Goal: Check status: Check status

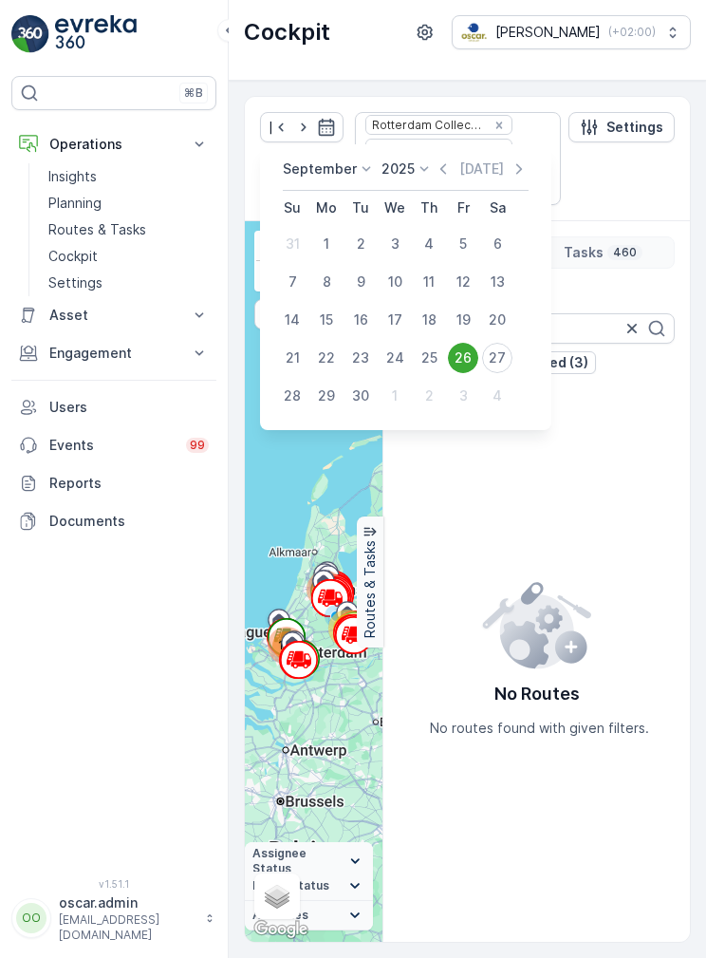
click at [511, 367] on button "27" at bounding box center [497, 358] width 34 height 34
type input "[DATE]"
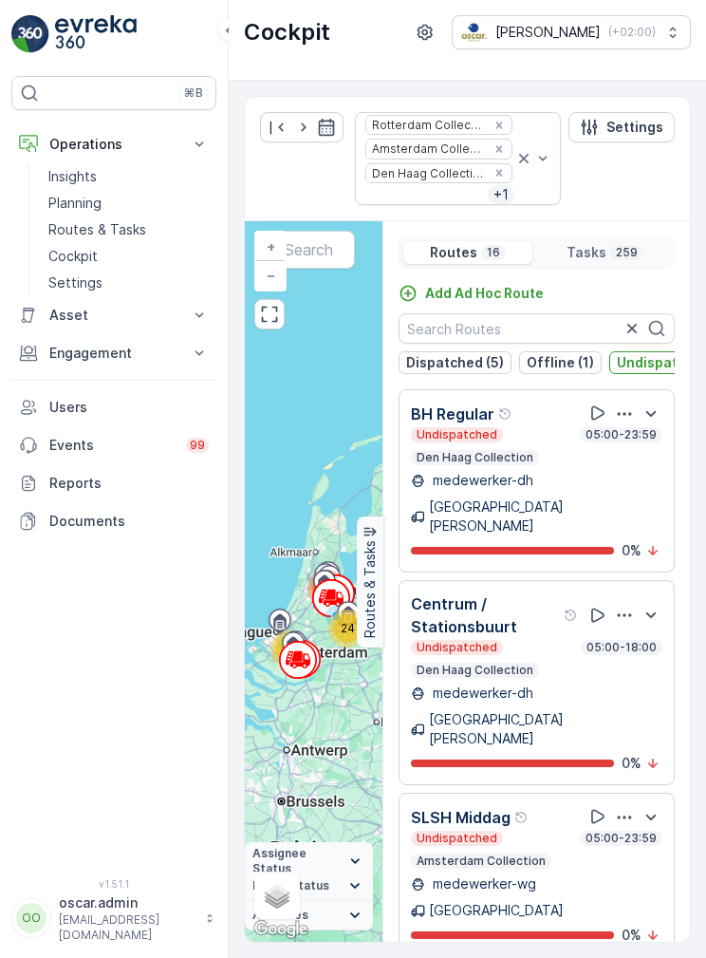
click at [495, 367] on p "Dispatched (5)" at bounding box center [455, 362] width 98 height 19
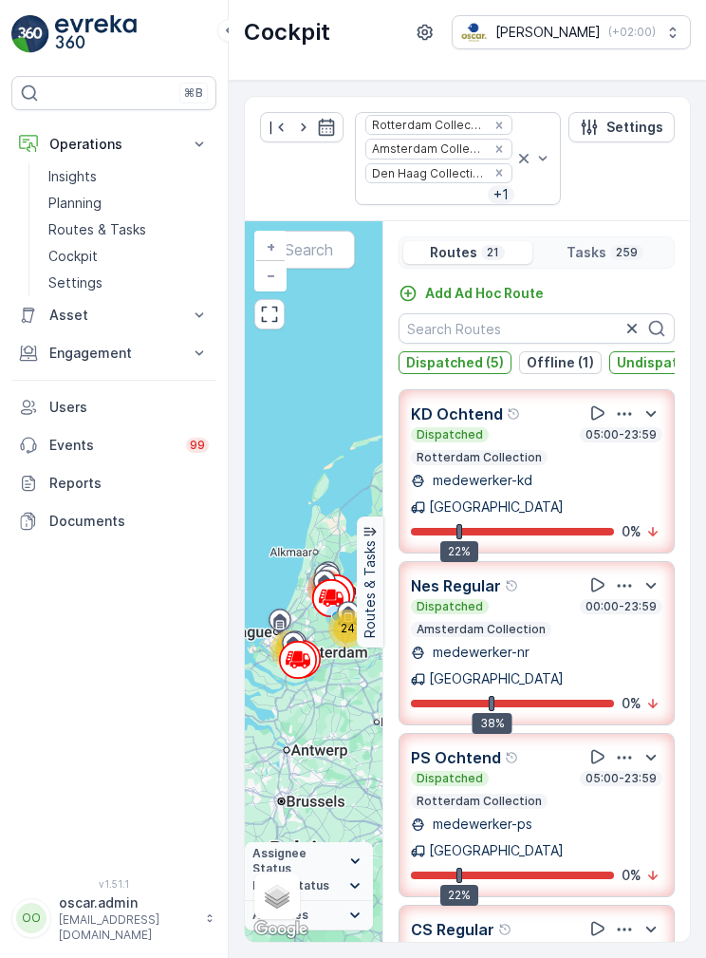
click at [565, 367] on p "Offline (1)" at bounding box center [560, 362] width 67 height 19
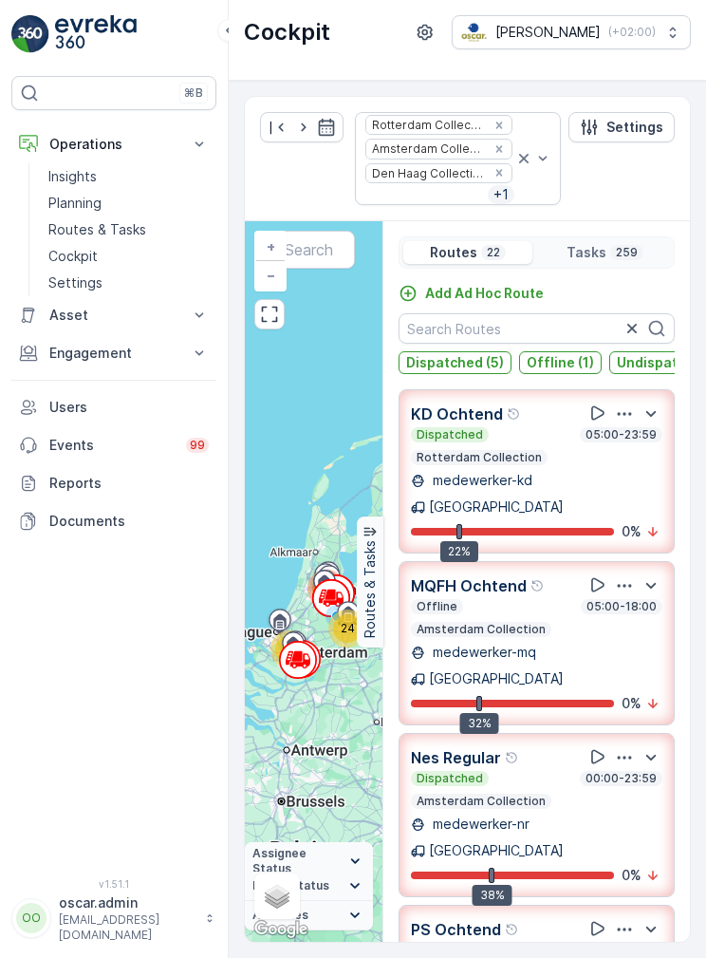
click at [646, 371] on button "Undispatched (16)" at bounding box center [679, 362] width 138 height 23
click at [632, 472] on div "medewerker-kd [GEOGRAPHIC_DATA]" at bounding box center [537, 494] width 252 height 46
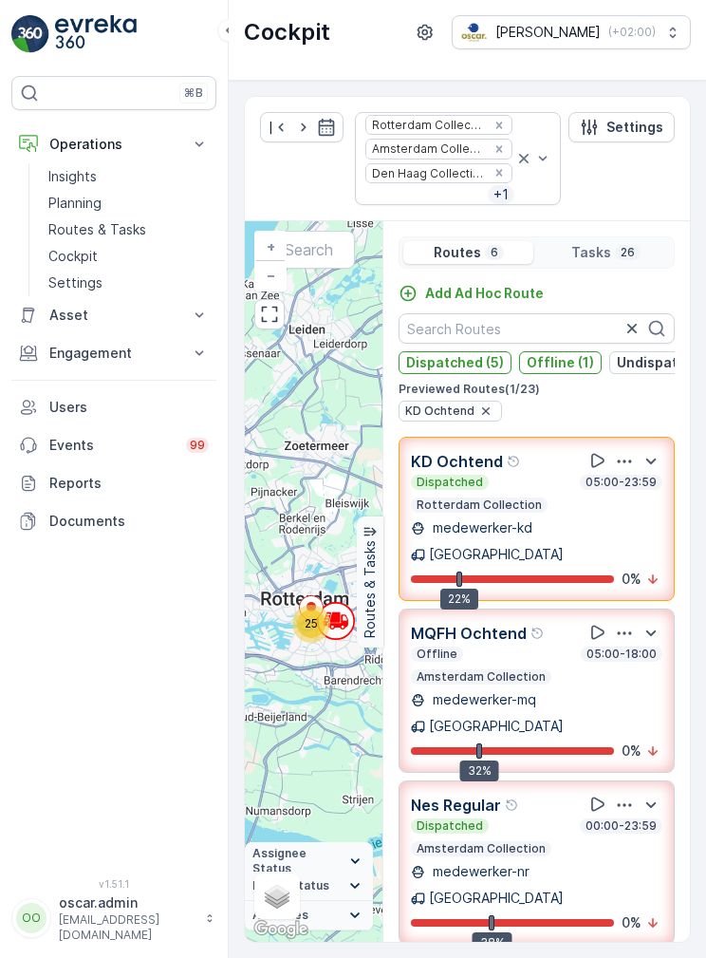
click at [493, 406] on div "button" at bounding box center [486, 411] width 23 height 15
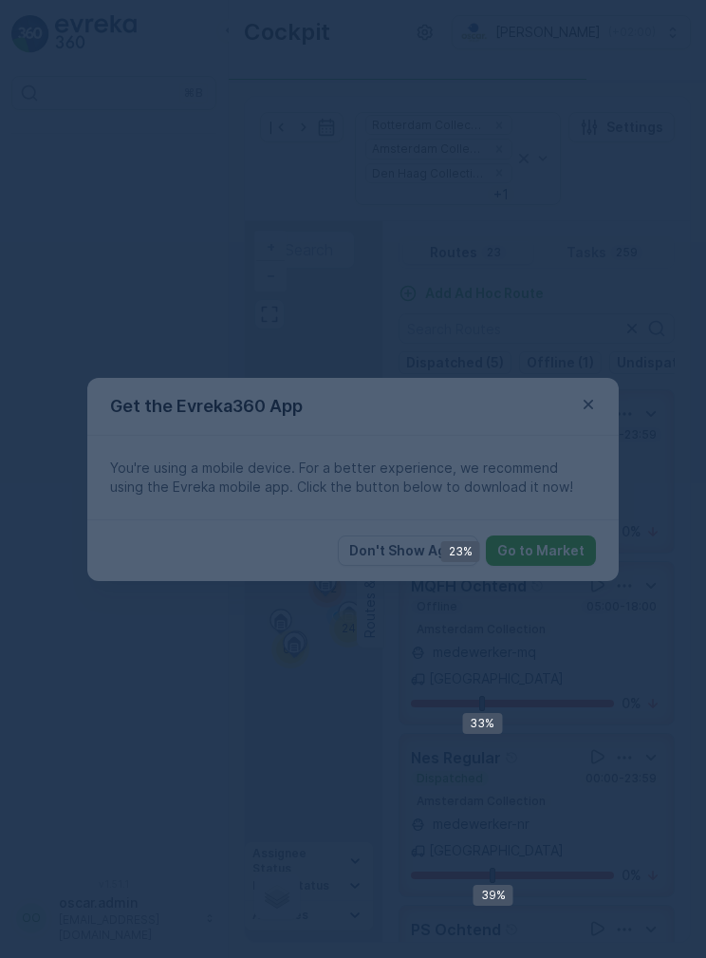
click at [579, 405] on div at bounding box center [353, 479] width 706 height 958
click at [597, 394] on div at bounding box center [353, 479] width 706 height 958
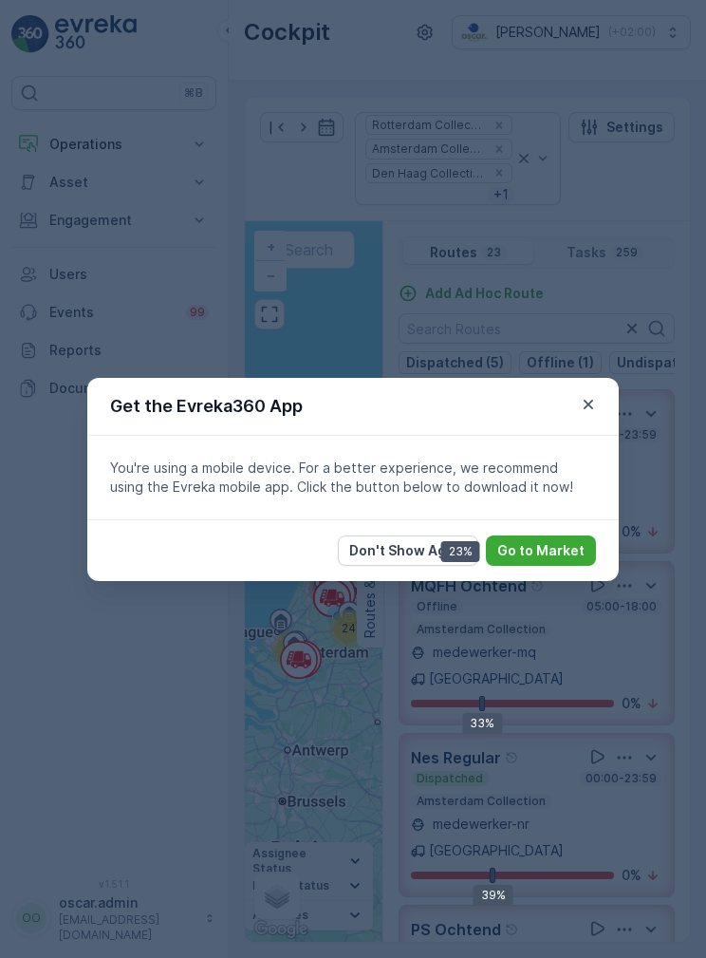
click at [595, 405] on icon "button" at bounding box center [588, 404] width 19 height 19
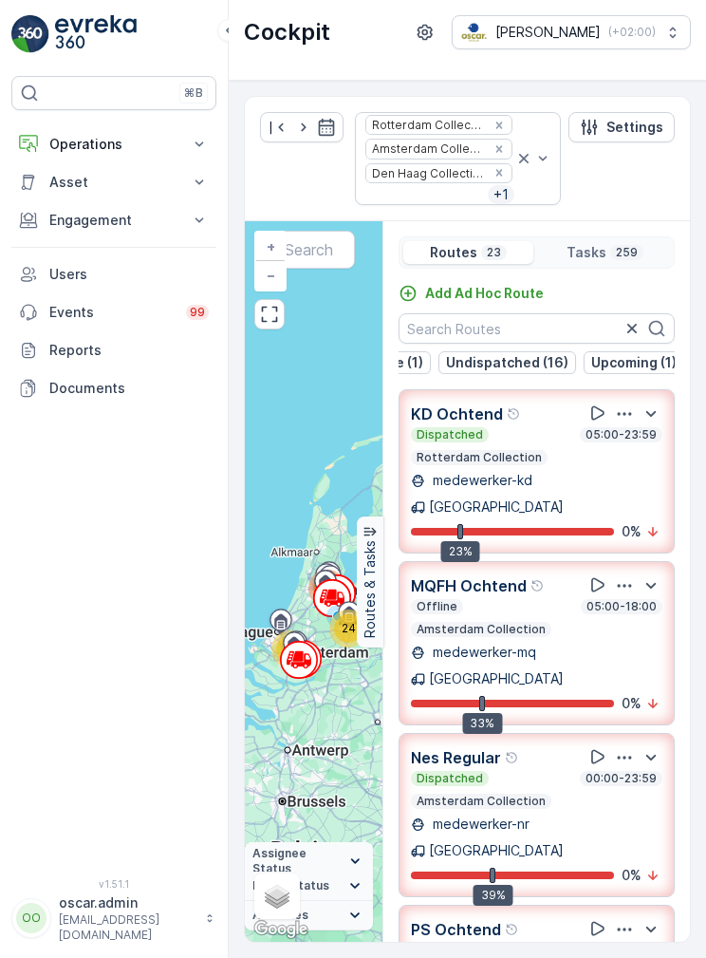
scroll to position [0, 171]
click at [628, 359] on p "Upcoming (1)" at bounding box center [634, 362] width 85 height 19
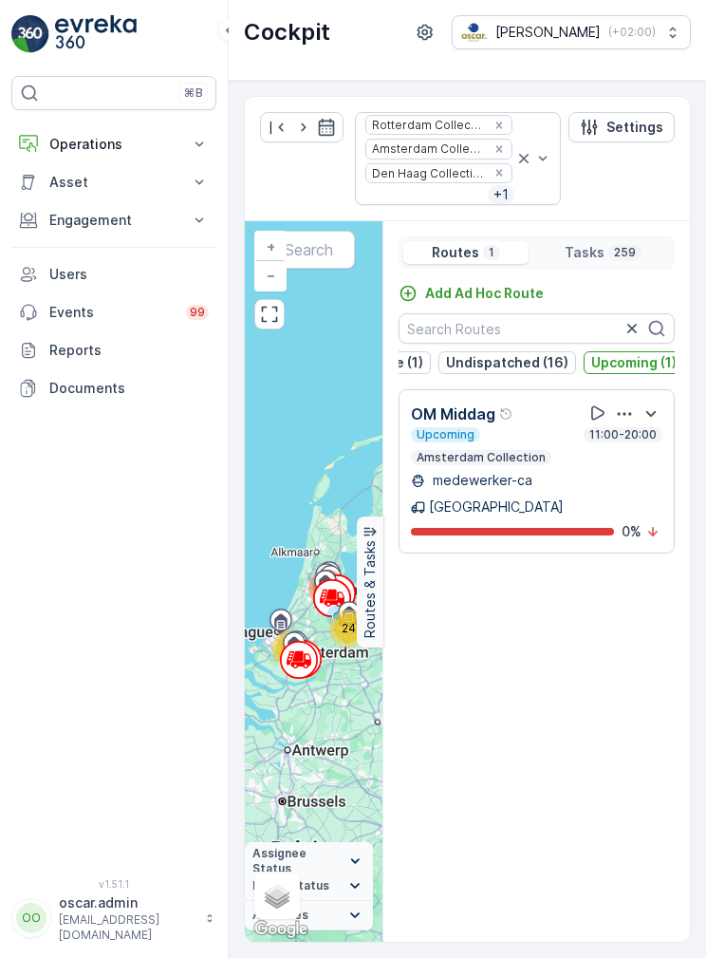
click at [630, 364] on p "Upcoming (1)" at bounding box center [634, 362] width 85 height 19
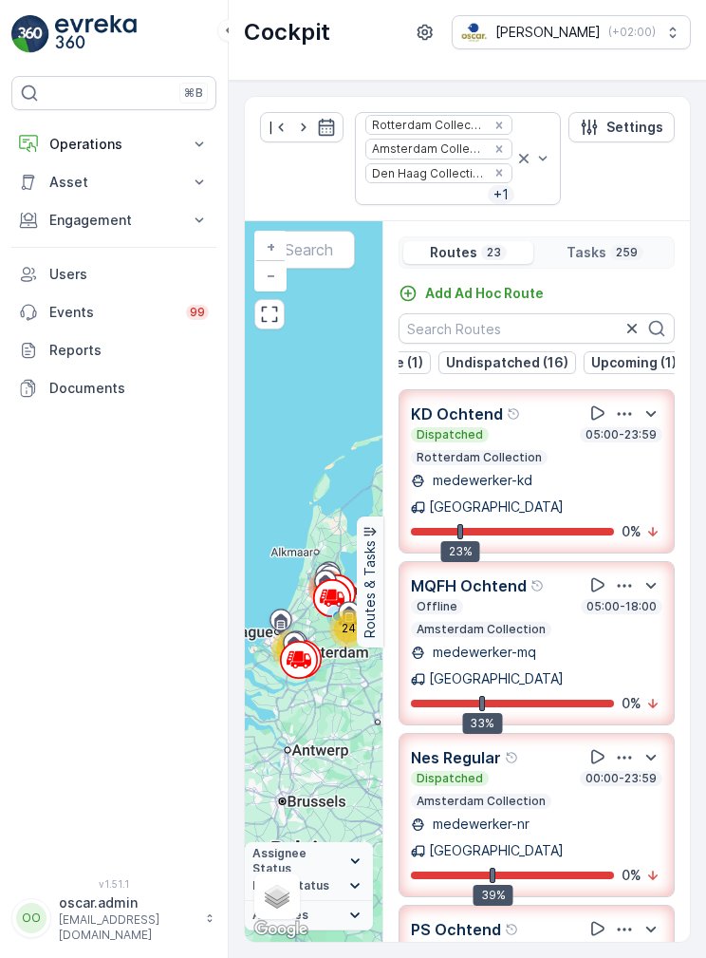
click at [523, 366] on p "Undispatched (16)" at bounding box center [507, 362] width 122 height 19
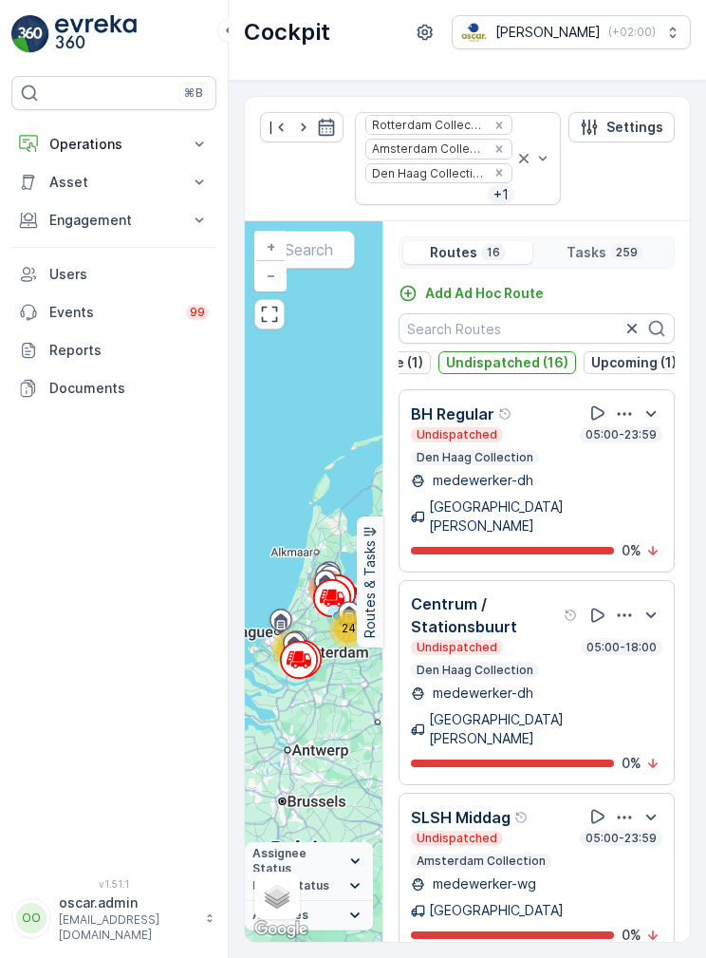
click at [537, 367] on p "Undispatched (16)" at bounding box center [507, 362] width 122 height 19
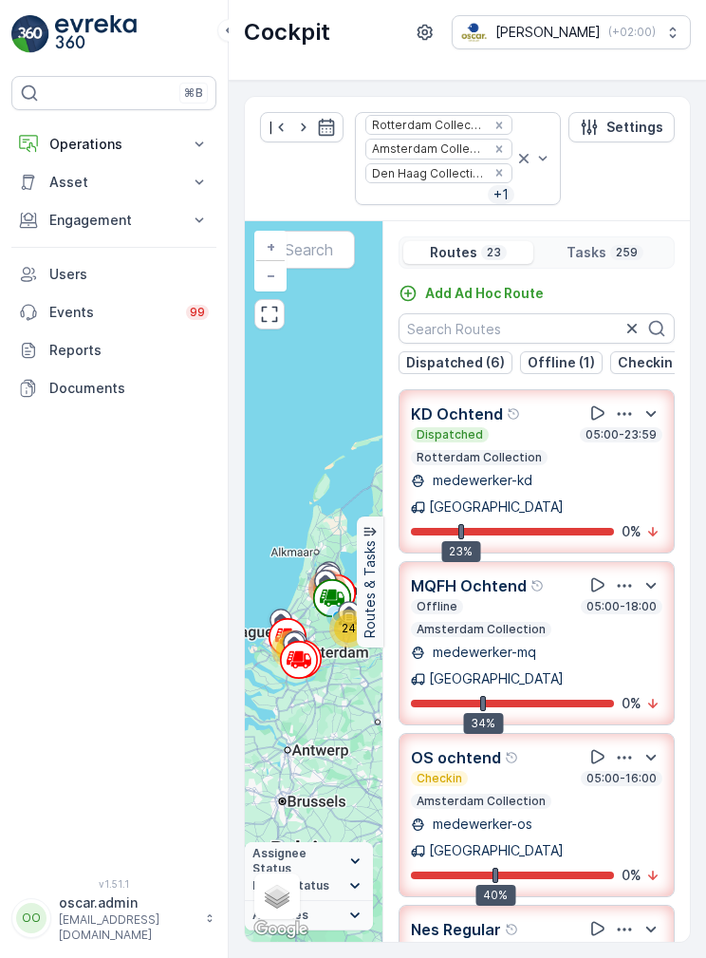
scroll to position [0, 0]
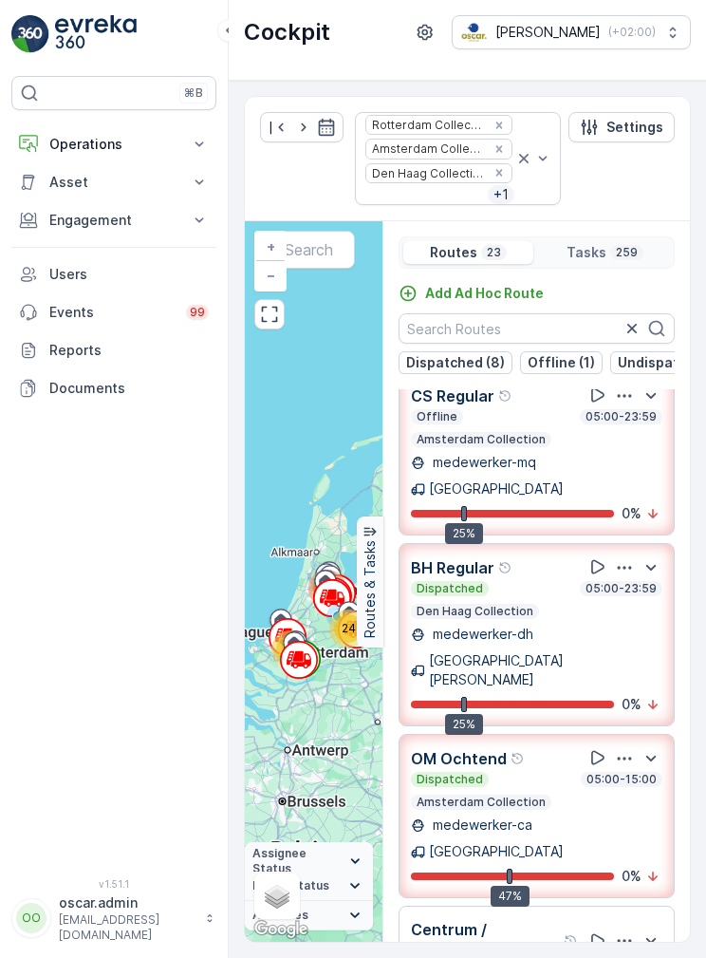
click at [560, 543] on div "BH Regular Dispatched 05:00-23:59 Den Haag Collection medewerker-dh Den Haag 25…" at bounding box center [537, 634] width 276 height 183
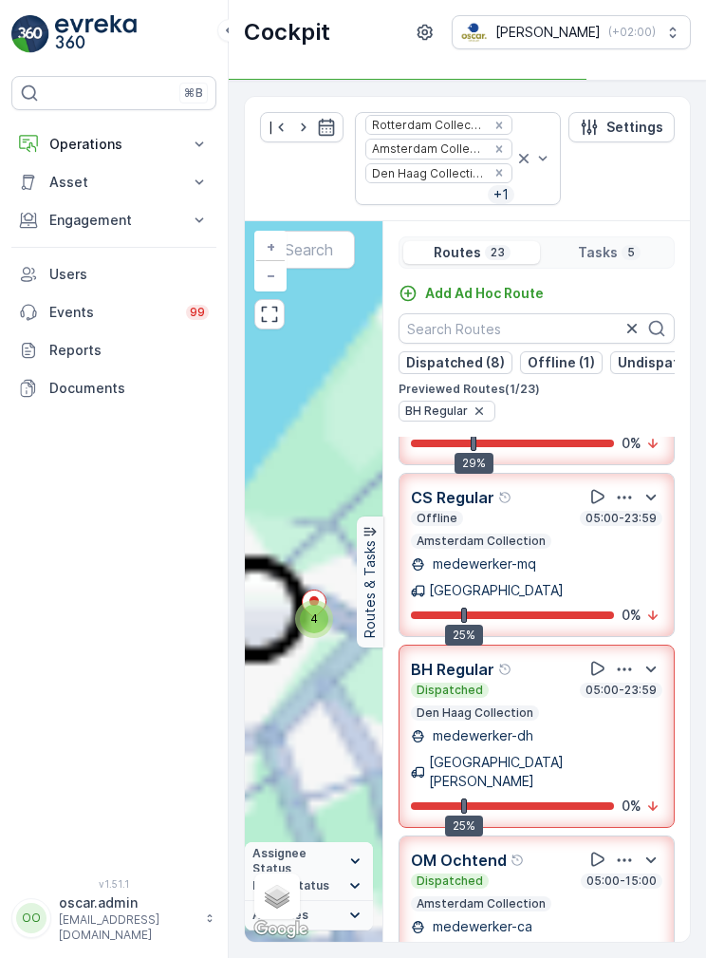
click at [555, 385] on p "Previewed Routes ( 1 / 23 )" at bounding box center [537, 389] width 276 height 15
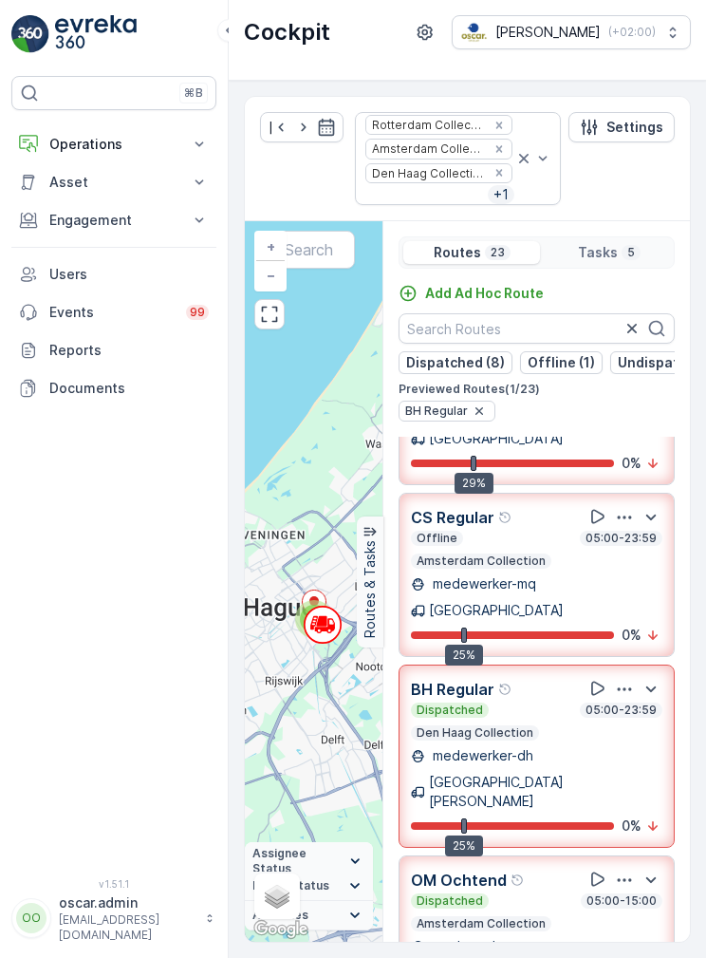
click at [482, 406] on icon "button" at bounding box center [479, 411] width 15 height 15
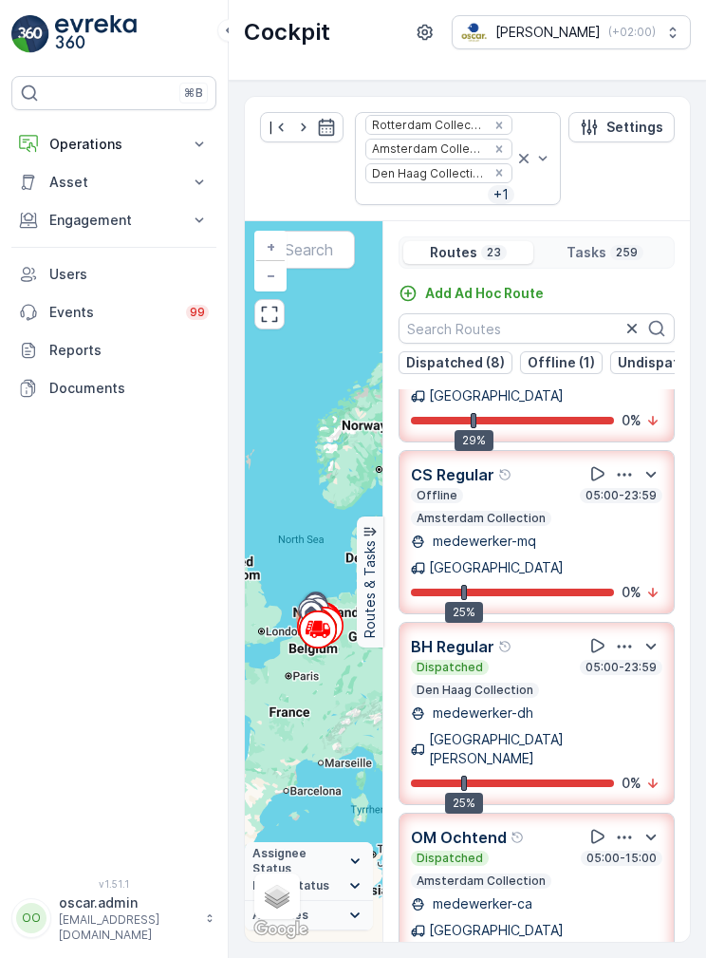
click at [568, 362] on p "Offline (1)" at bounding box center [561, 362] width 67 height 19
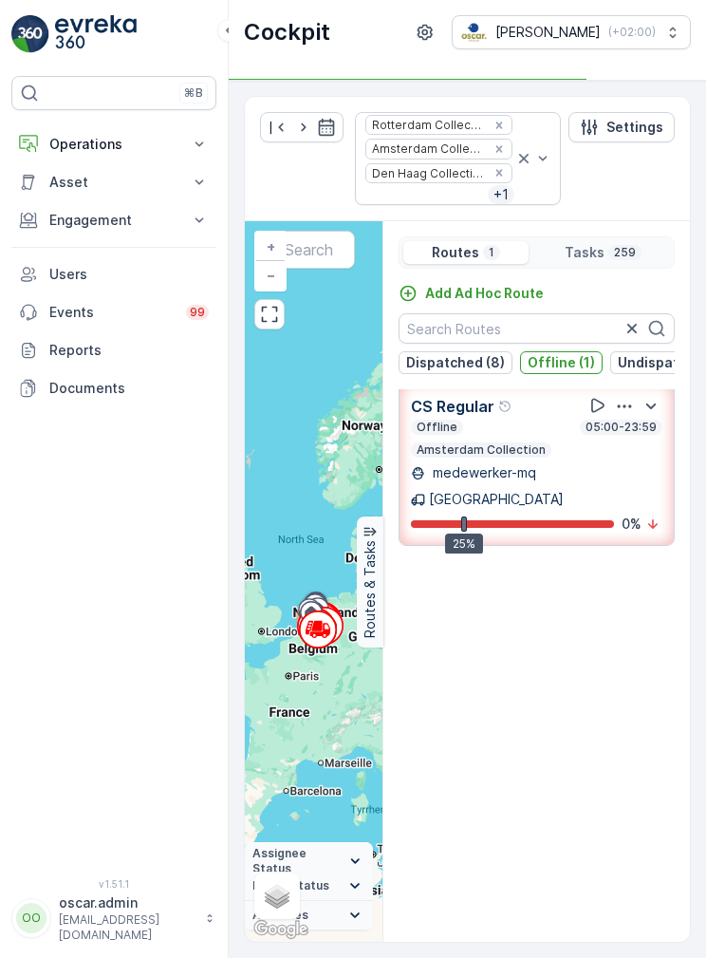
click at [464, 369] on p "Dispatched (8)" at bounding box center [455, 362] width 99 height 19
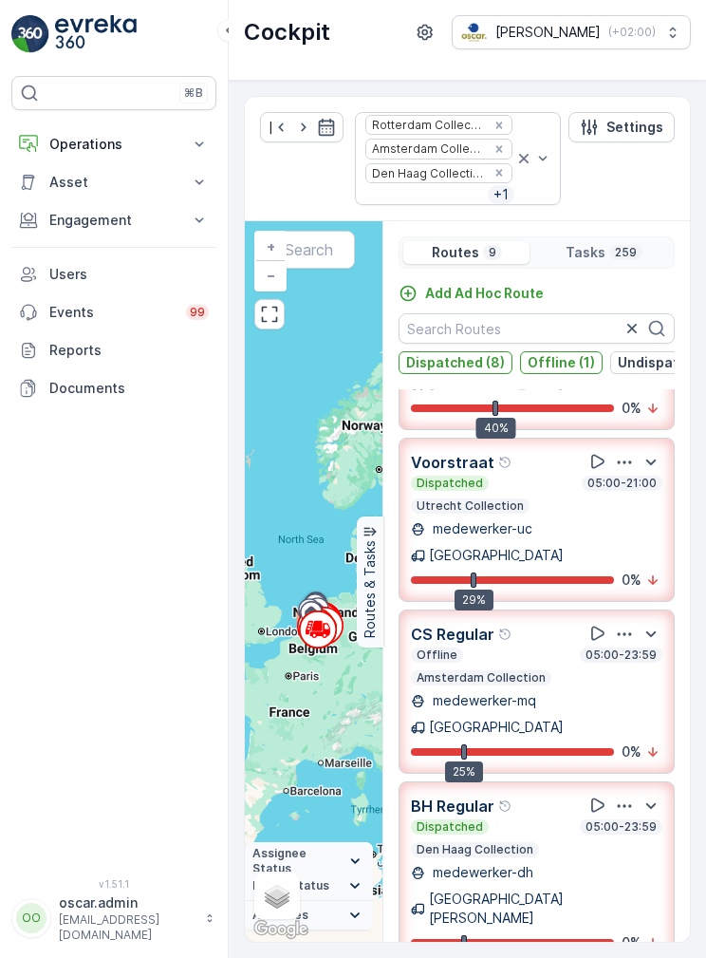
scroll to position [638, 0]
